Goal: Task Accomplishment & Management: Manage account settings

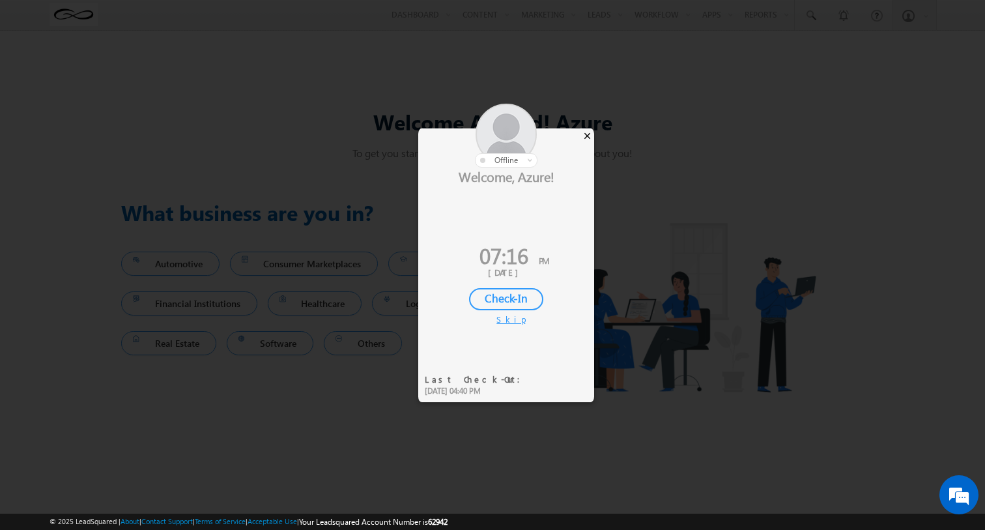
click at [584, 140] on div "×" at bounding box center [587, 135] width 14 height 14
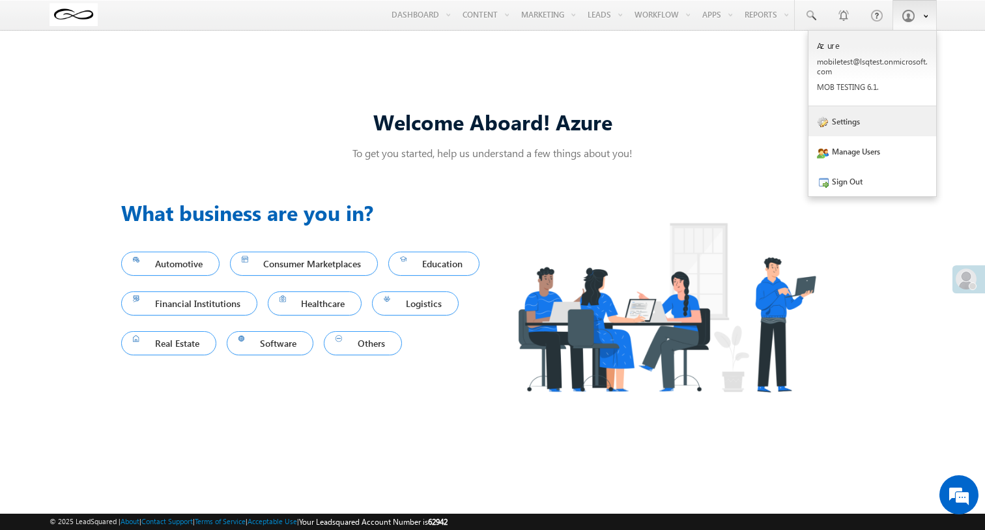
click at [896, 114] on link "Settings" at bounding box center [872, 121] width 128 height 30
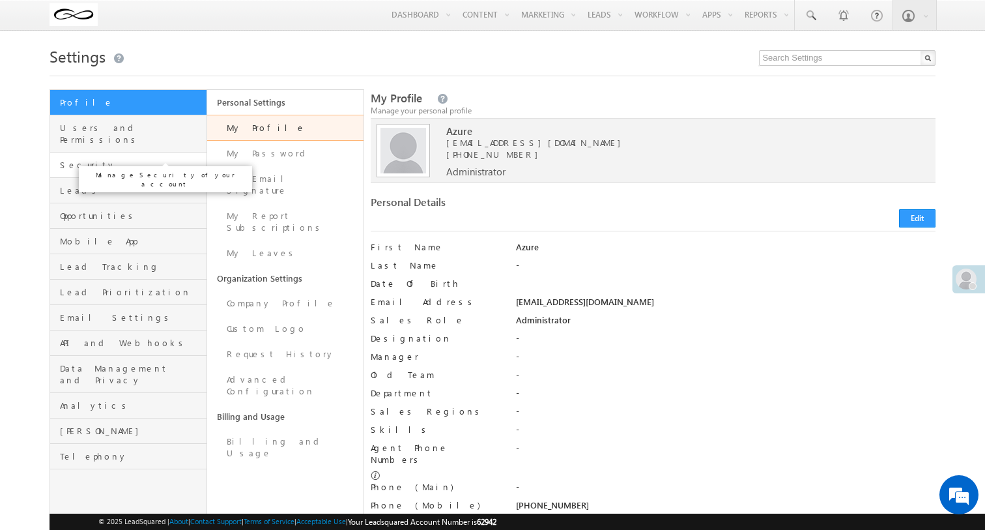
click at [177, 159] on span "Security" at bounding box center [131, 165] width 143 height 12
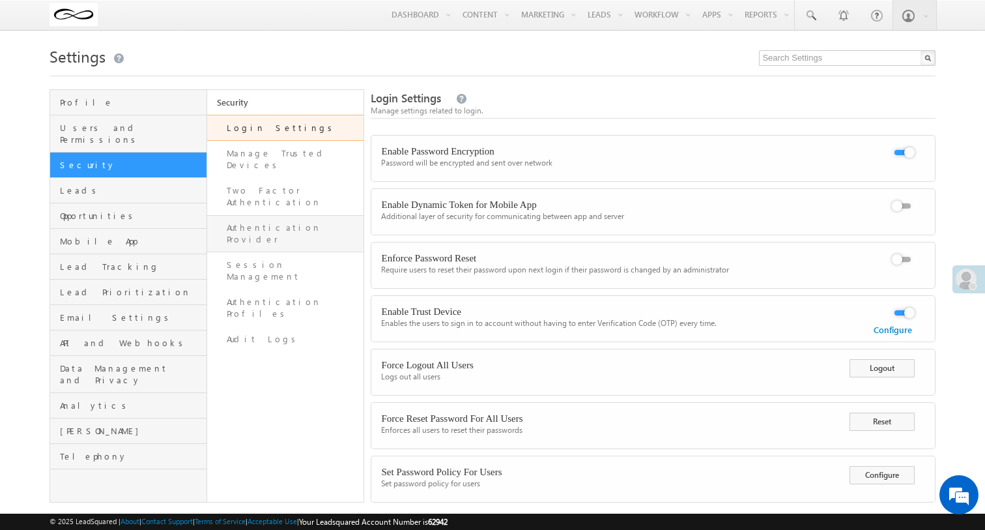
click at [299, 215] on link "Authentication Provider" at bounding box center [285, 233] width 157 height 37
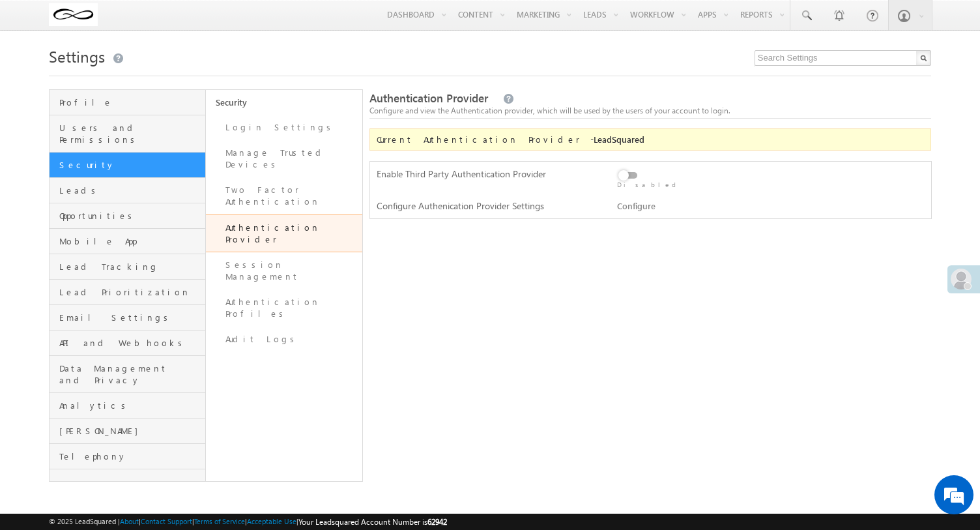
click at [618, 168] on label at bounding box center [630, 168] width 26 height 0
click at [0, 0] on input "checkbox" at bounding box center [0, 0] width 0 height 0
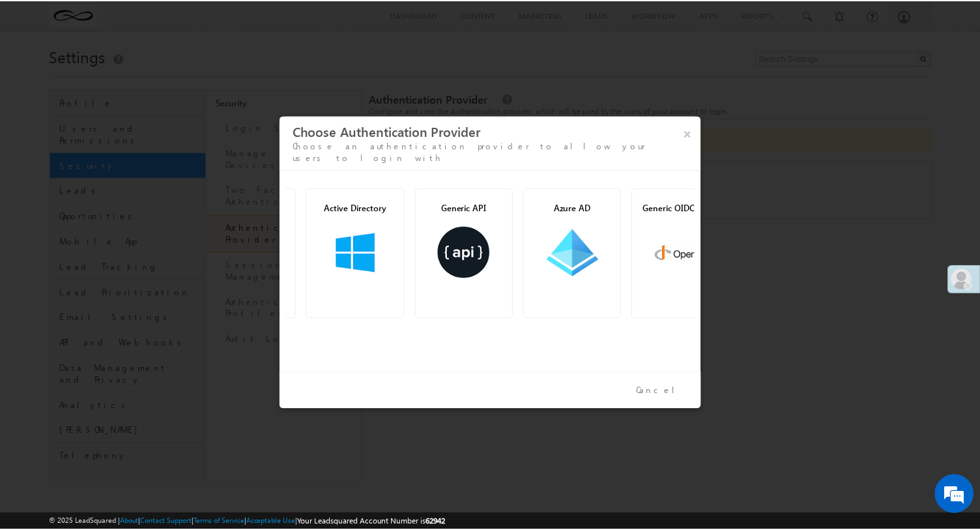
scroll to position [0, 93]
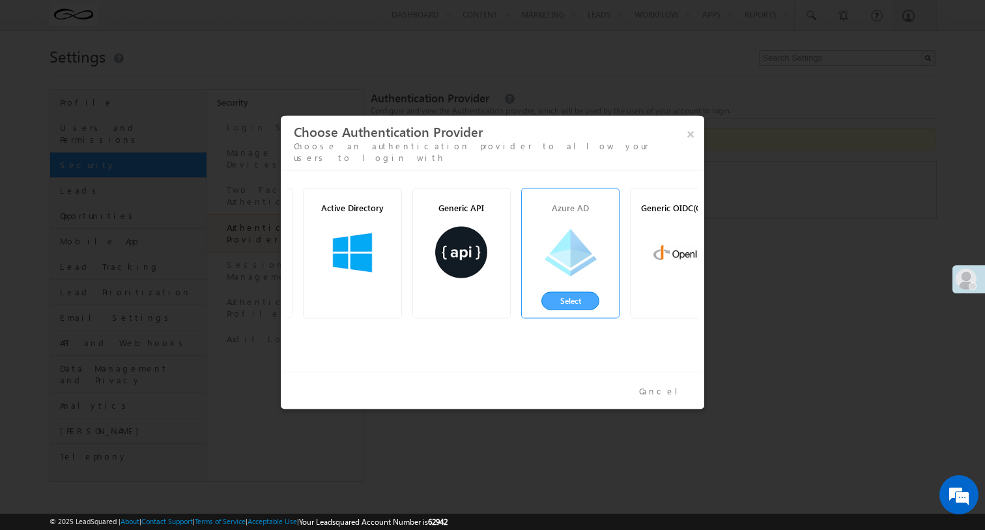
click at [586, 291] on button "Select" at bounding box center [570, 300] width 59 height 18
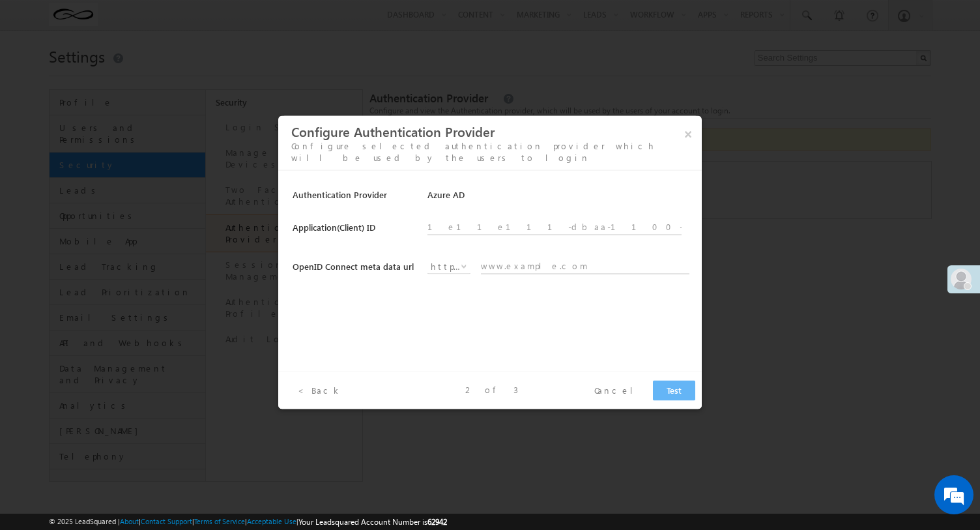
click at [530, 221] on input "text" at bounding box center [554, 225] width 255 height 18
paste input "7e51e132-dbaa-4500-8101-21fddf48a38c"
type input "7e51e132-dbaa-4500-8101-21fddf48a38c"
click at [457, 260] on span "http://" at bounding box center [448, 266] width 43 height 12
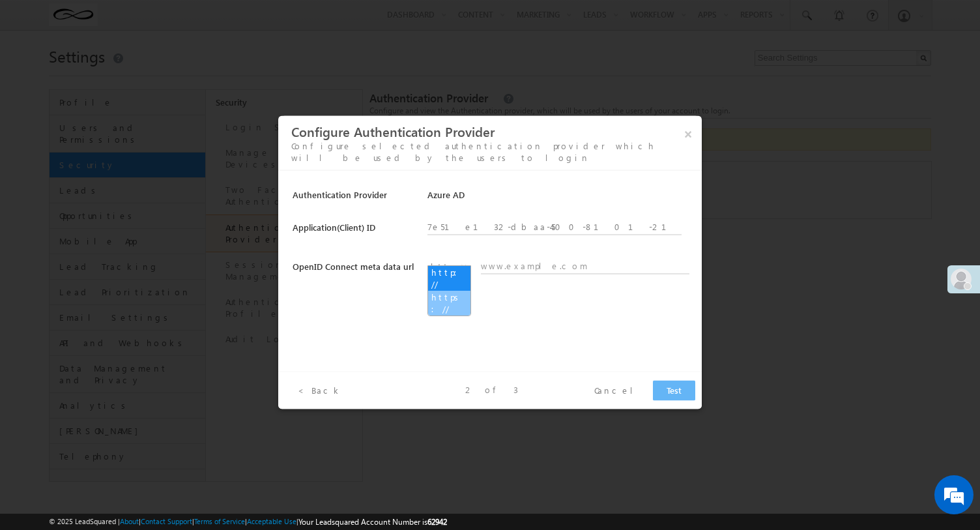
click at [454, 291] on link "https://" at bounding box center [449, 302] width 42 height 23
click at [515, 262] on input "text" at bounding box center [585, 264] width 209 height 18
paste input "login.microsoftonline.com/74d33479-6c38-4d9e-a245-fae48eb12e02/v2.0/.well-known…"
type input "login.microsoftonline.com/74d33479-6c38-4d9e-a245-fae48eb12e02/v2.0/.well-known…"
click at [679, 393] on button "Test" at bounding box center [674, 390] width 42 height 20
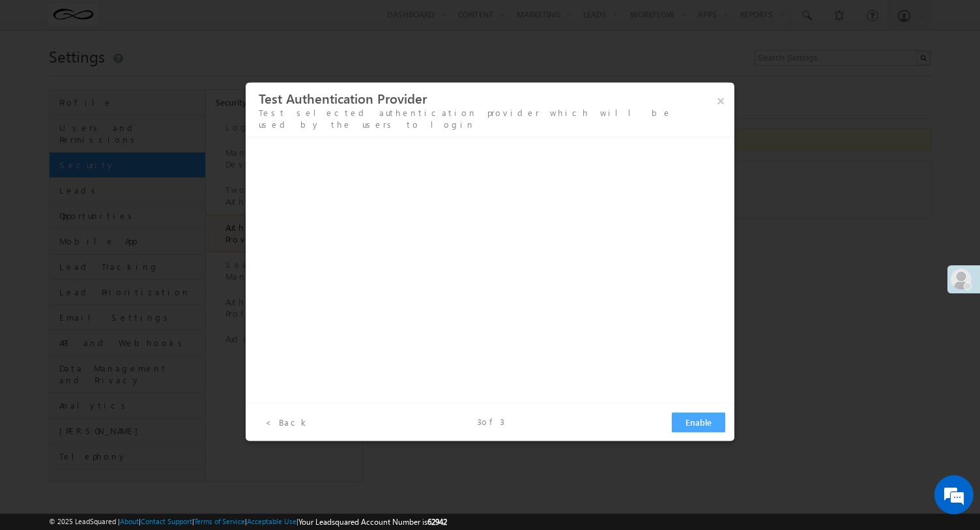
click at [688, 418] on button "Enable" at bounding box center [698, 422] width 53 height 20
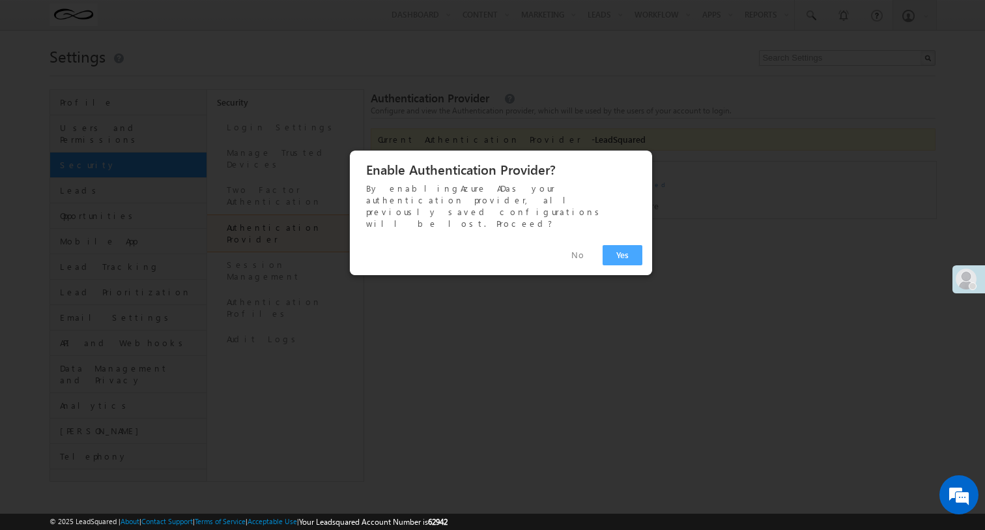
click at [629, 245] on button "Yes" at bounding box center [623, 255] width 40 height 20
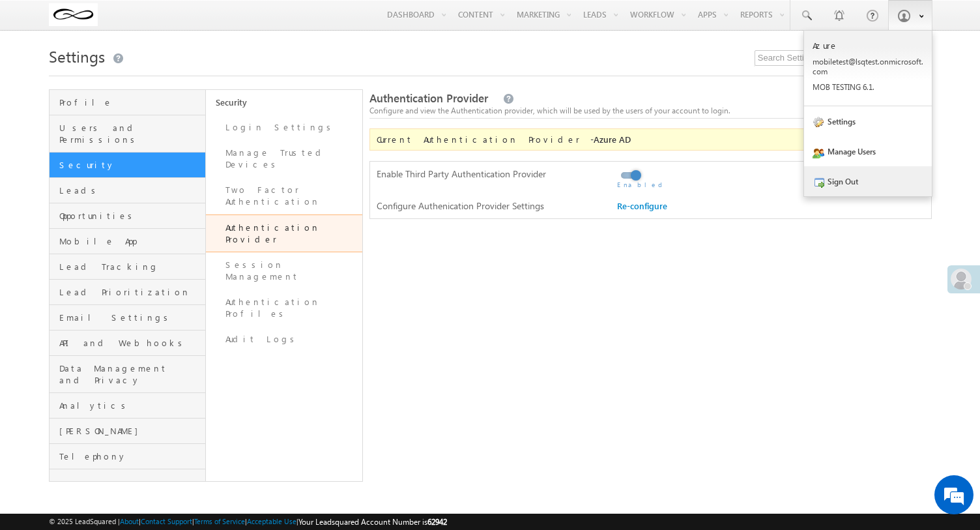
click at [881, 189] on link "Sign Out" at bounding box center [868, 181] width 128 height 30
